Goal: Information Seeking & Learning: Learn about a topic

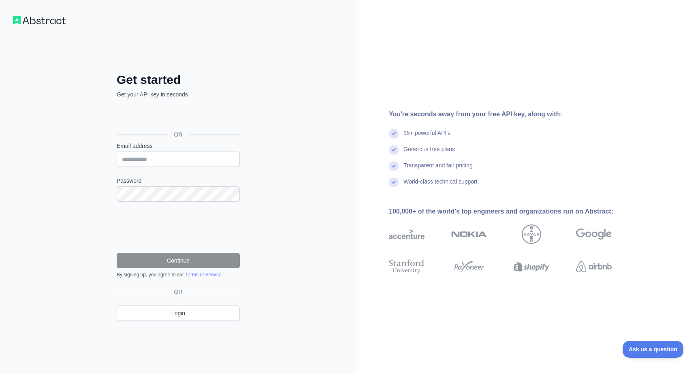
click at [171, 168] on form "Email address Password Continue By signing up, you agree to our Terms of Servic…" at bounding box center [178, 210] width 123 height 136
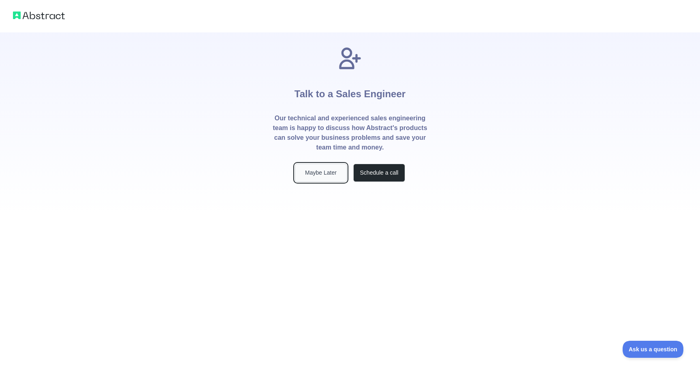
click at [324, 175] on button "Maybe Later" at bounding box center [321, 173] width 52 height 18
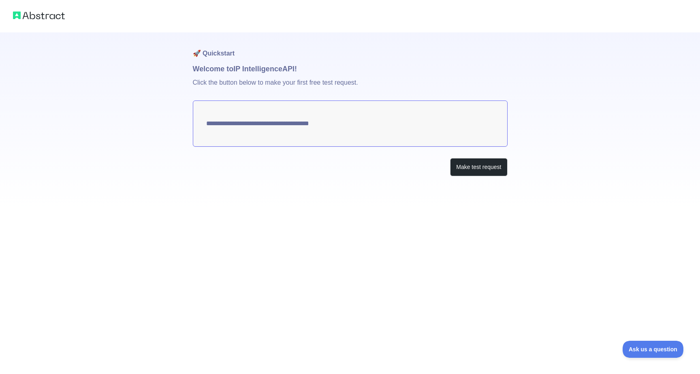
type textarea "**********"
click at [465, 169] on button "Make test request" at bounding box center [478, 167] width 57 height 18
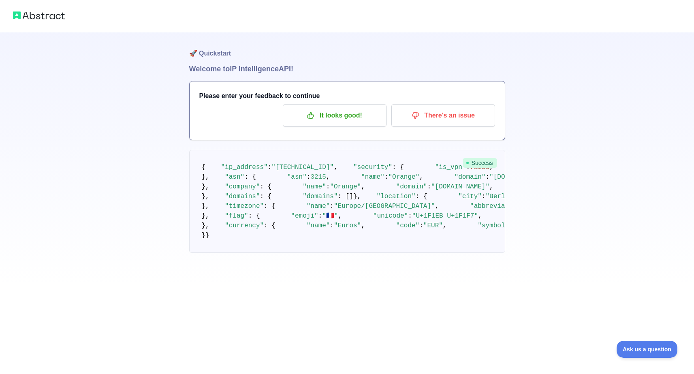
click at [58, 16] on img at bounding box center [39, 15] width 52 height 11
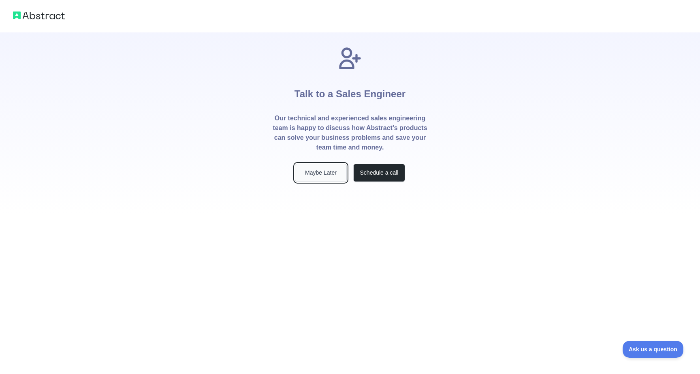
click at [321, 172] on button "Maybe Later" at bounding box center [321, 173] width 52 height 18
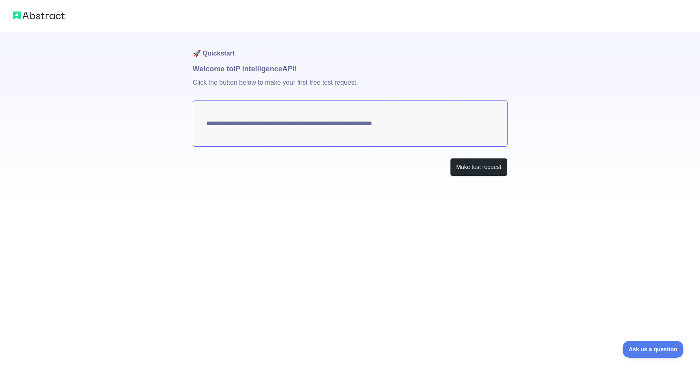
click at [60, 15] on img at bounding box center [39, 15] width 52 height 11
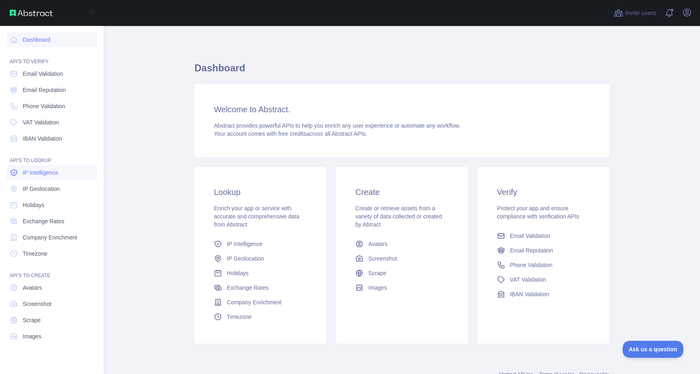
click at [60, 172] on link "IP Intelligence" at bounding box center [51, 172] width 91 height 15
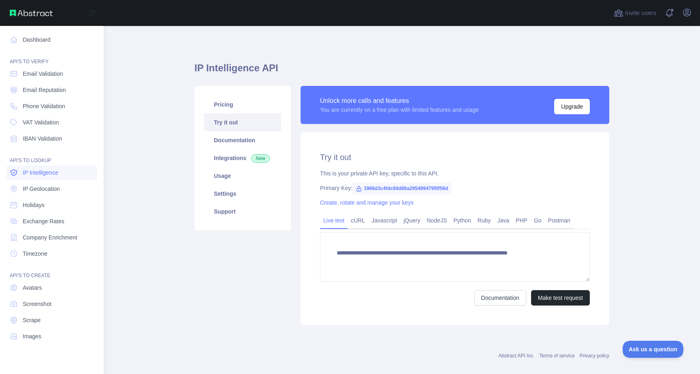
type textarea "**********"
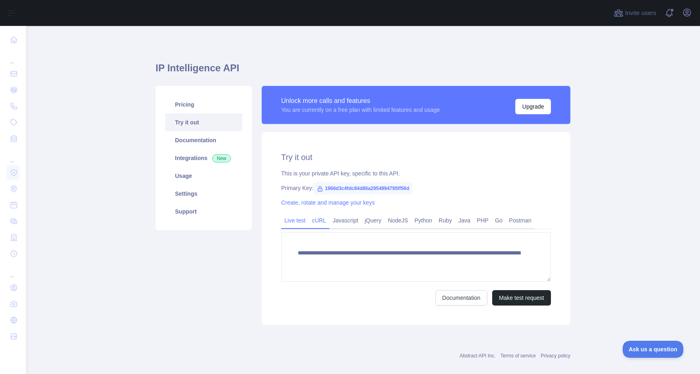
click at [316, 225] on link "cURL" at bounding box center [319, 220] width 21 height 13
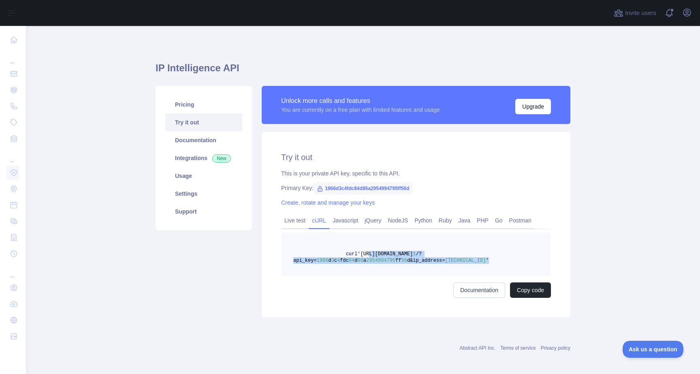
drag, startPoint x: 491, startPoint y: 260, endPoint x: 366, endPoint y: 253, distance: 124.5
click at [366, 253] on pre "curl '[URL][DOMAIN_NAME] 1 /?api_key= 1966 d 3 c 4 fdc 84 d 86 a 2954994795 ff …" at bounding box center [416, 254] width 270 height 44
click at [363, 253] on span "'[URL][DOMAIN_NAME]" at bounding box center [385, 254] width 56 height 6
drag, startPoint x: 361, startPoint y: 252, endPoint x: 482, endPoint y: 259, distance: 121.3
click at [482, 259] on span "curl '[URL][DOMAIN_NAME] 1 /?api_key= 1966 d 3 c 4 fdc 84 d 86 a 2954994795 ff …" at bounding box center [391, 257] width 196 height 12
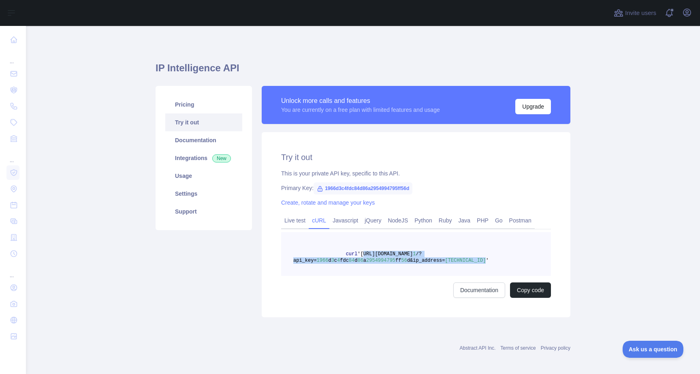
copy span "[URL][DOMAIN_NAME] 1 /?api_key= 1966 d 3 c 4 fdc 84 d 86 a 2954994795 ff 56 d&i…"
click at [290, 218] on link "Live test" at bounding box center [295, 220] width 28 height 13
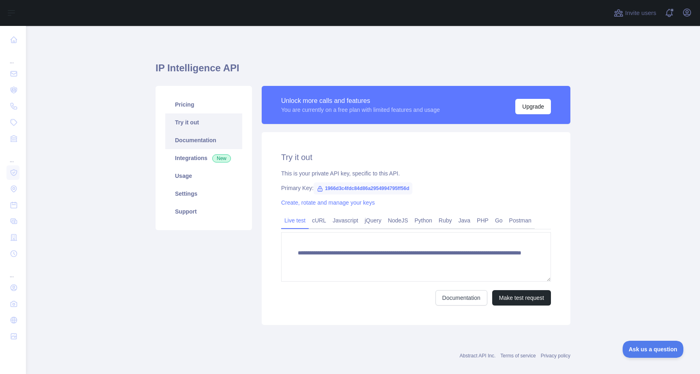
click at [210, 142] on link "Documentation" at bounding box center [203, 140] width 77 height 18
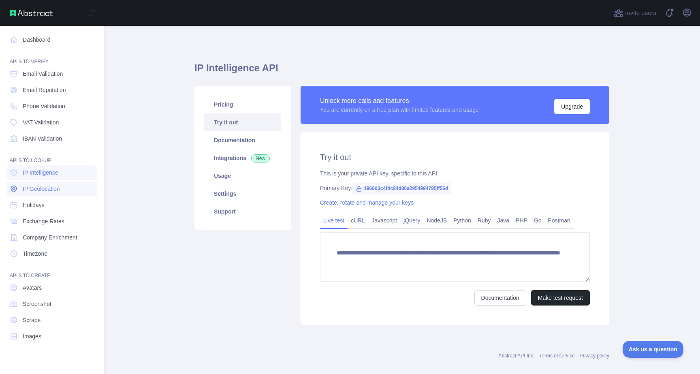
click at [51, 191] on span "IP Geolocation" at bounding box center [41, 189] width 37 height 8
click at [34, 177] on link "IP Intelligence" at bounding box center [51, 172] width 91 height 15
click at [36, 186] on span "IP Geolocation" at bounding box center [41, 189] width 37 height 8
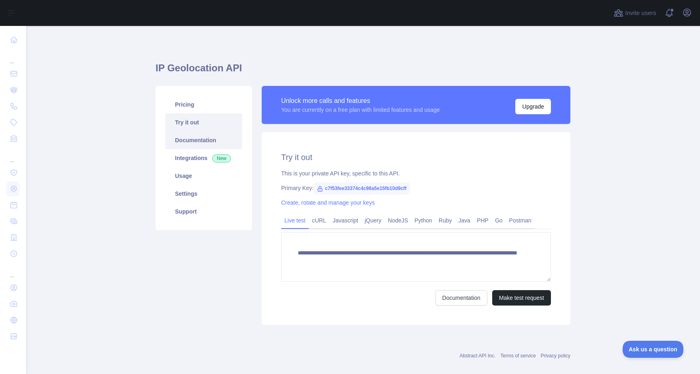
click at [202, 138] on link "Documentation" at bounding box center [203, 140] width 77 height 18
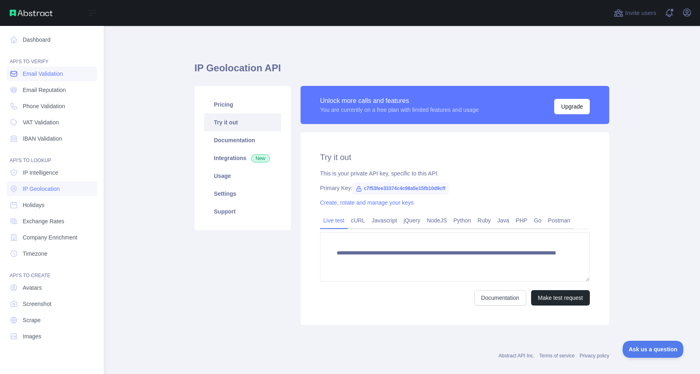
click at [63, 77] on span "Email Validation" at bounding box center [43, 74] width 40 height 8
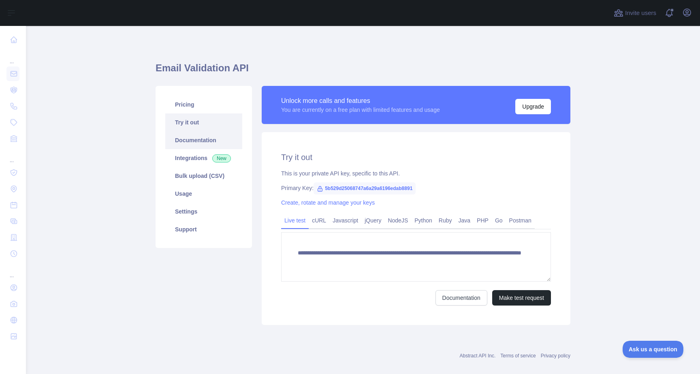
click at [206, 141] on link "Documentation" at bounding box center [203, 140] width 77 height 18
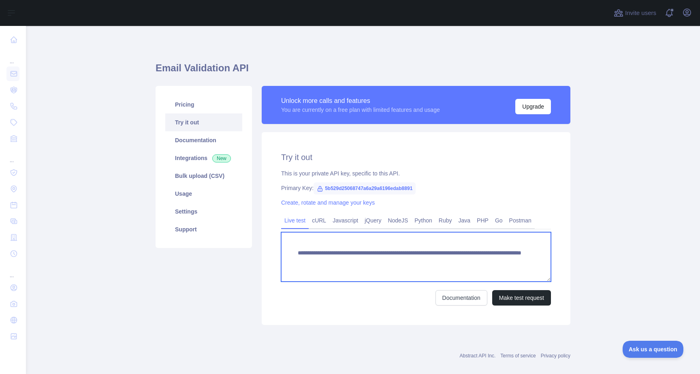
drag, startPoint x: 445, startPoint y: 258, endPoint x: 280, endPoint y: 247, distance: 165.3
click at [281, 247] on textarea "**********" at bounding box center [416, 256] width 270 height 49
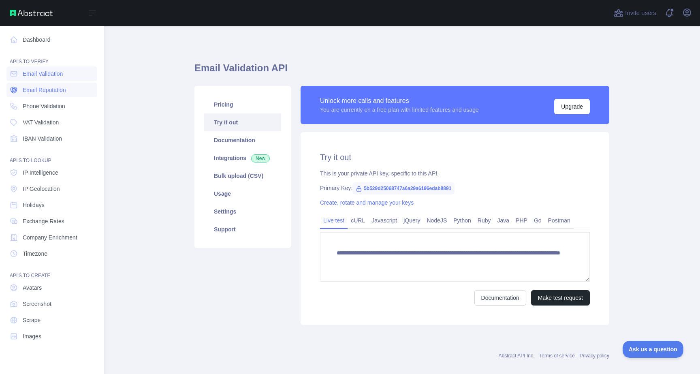
click at [39, 90] on span "Email Reputation" at bounding box center [44, 90] width 43 height 8
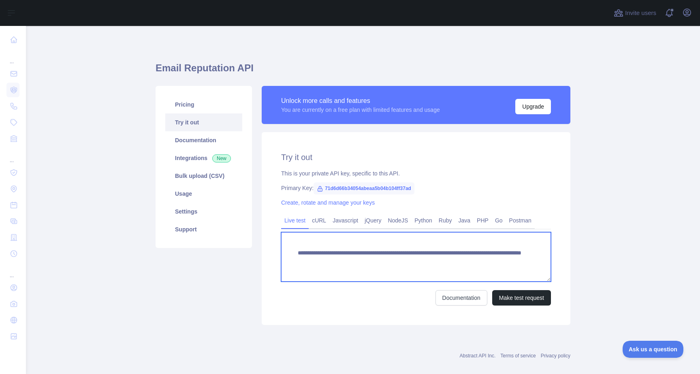
drag, startPoint x: 292, startPoint y: 251, endPoint x: 425, endPoint y: 258, distance: 133.5
click at [425, 258] on textarea "**********" at bounding box center [416, 256] width 270 height 49
